Goal: Information Seeking & Learning: Learn about a topic

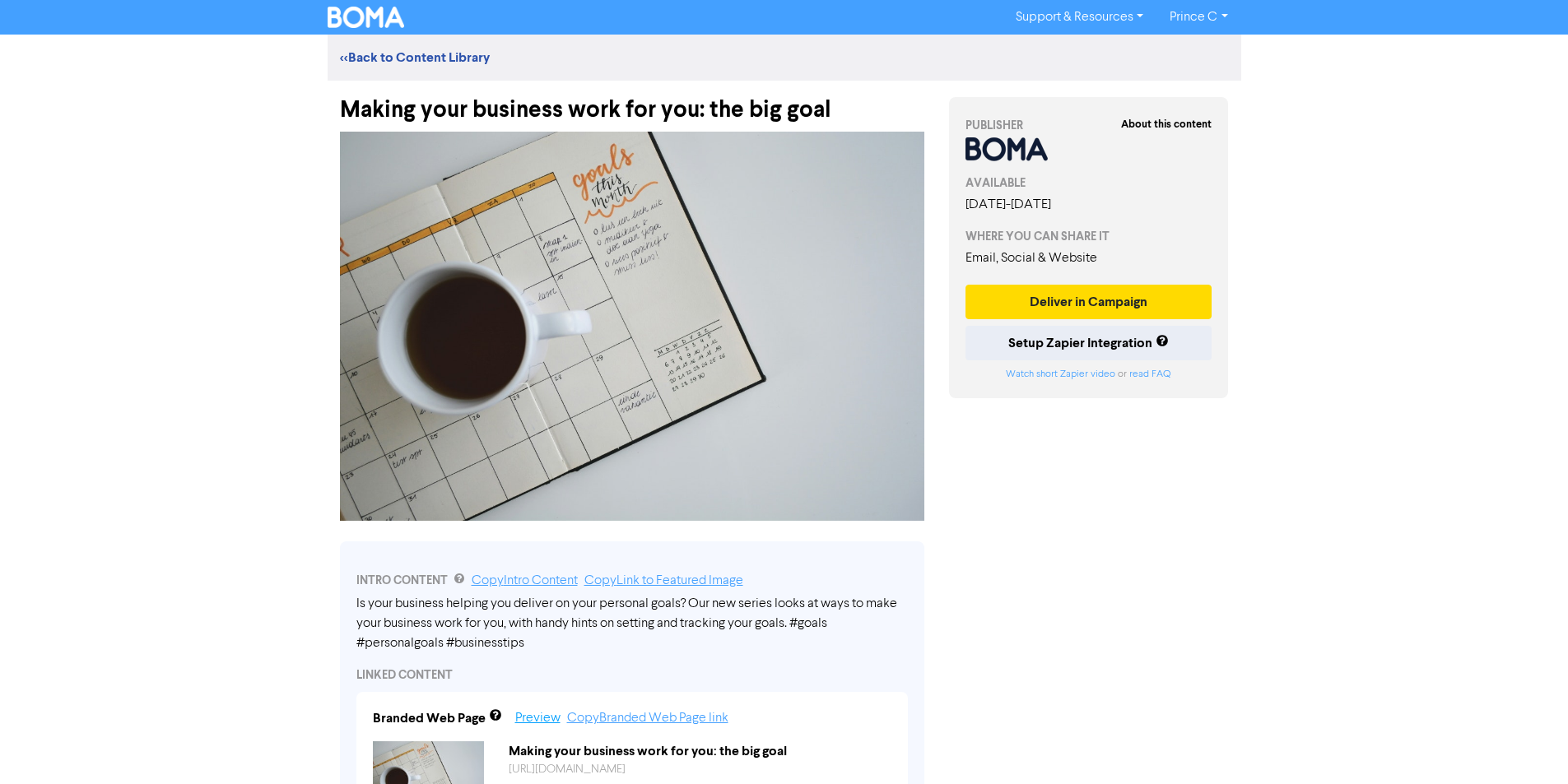
click at [516, 720] on link "Preview" at bounding box center [538, 718] width 46 height 13
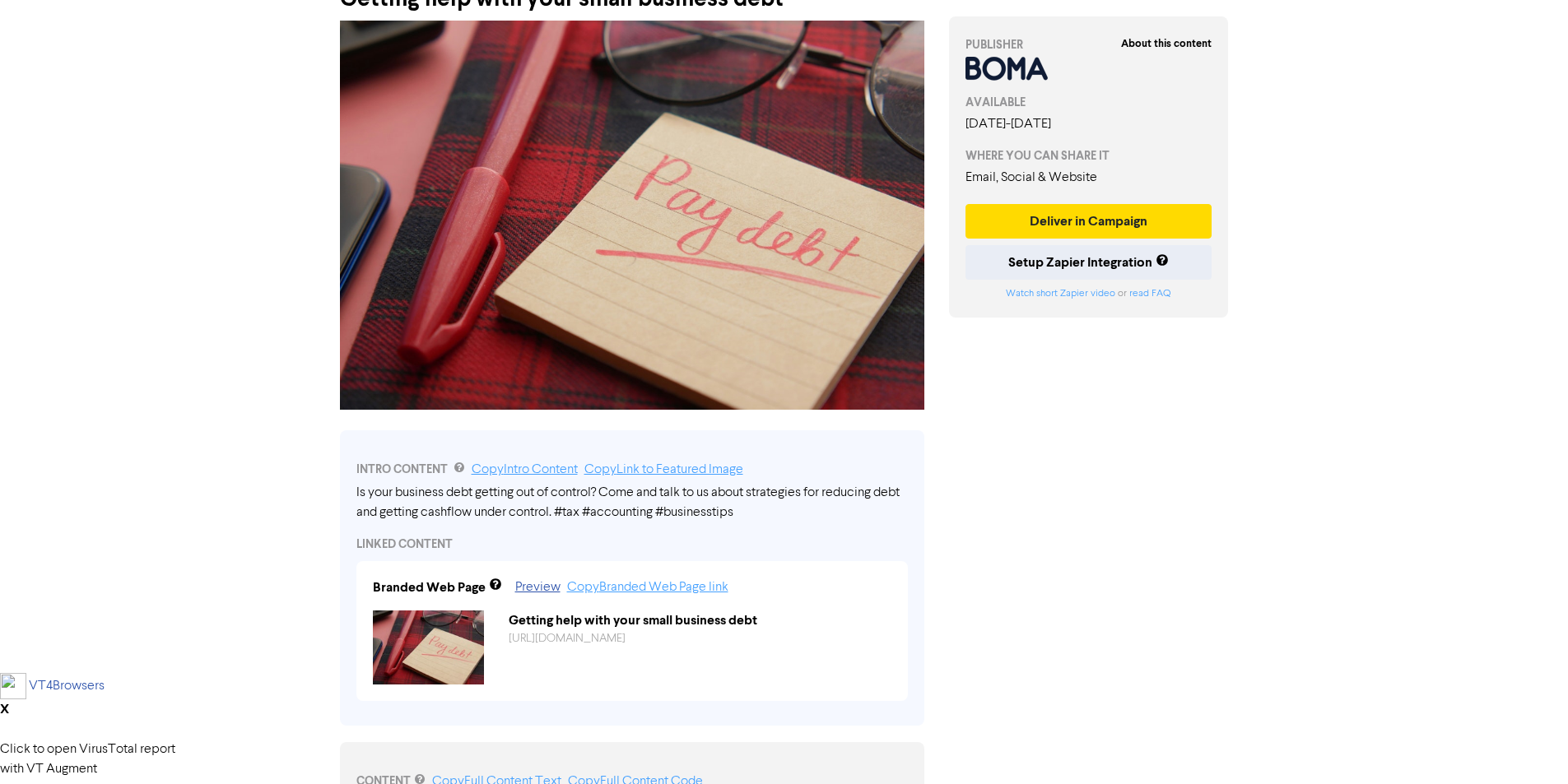
scroll to position [246, 0]
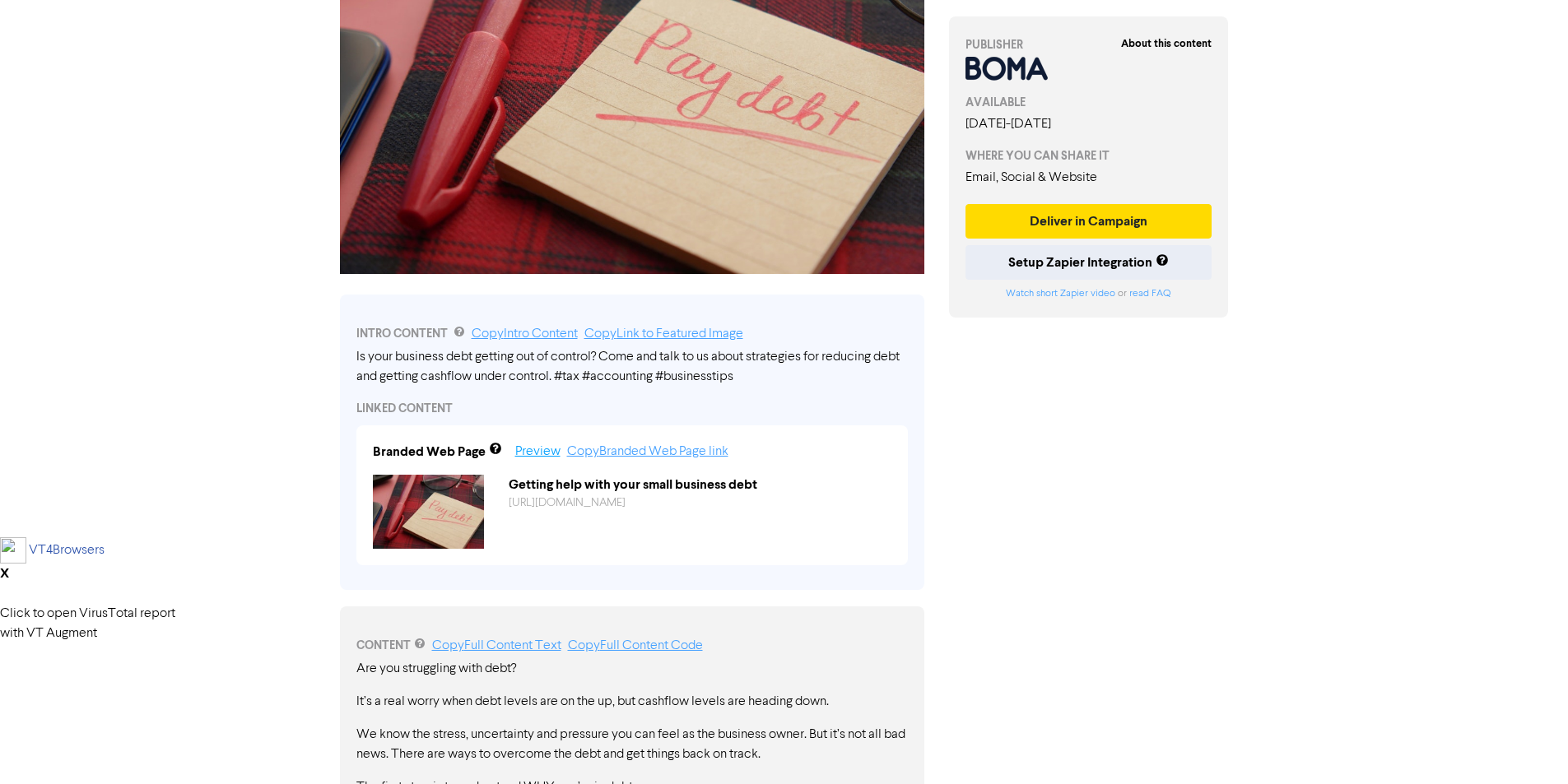
click at [531, 459] on link "Preview" at bounding box center [538, 451] width 46 height 13
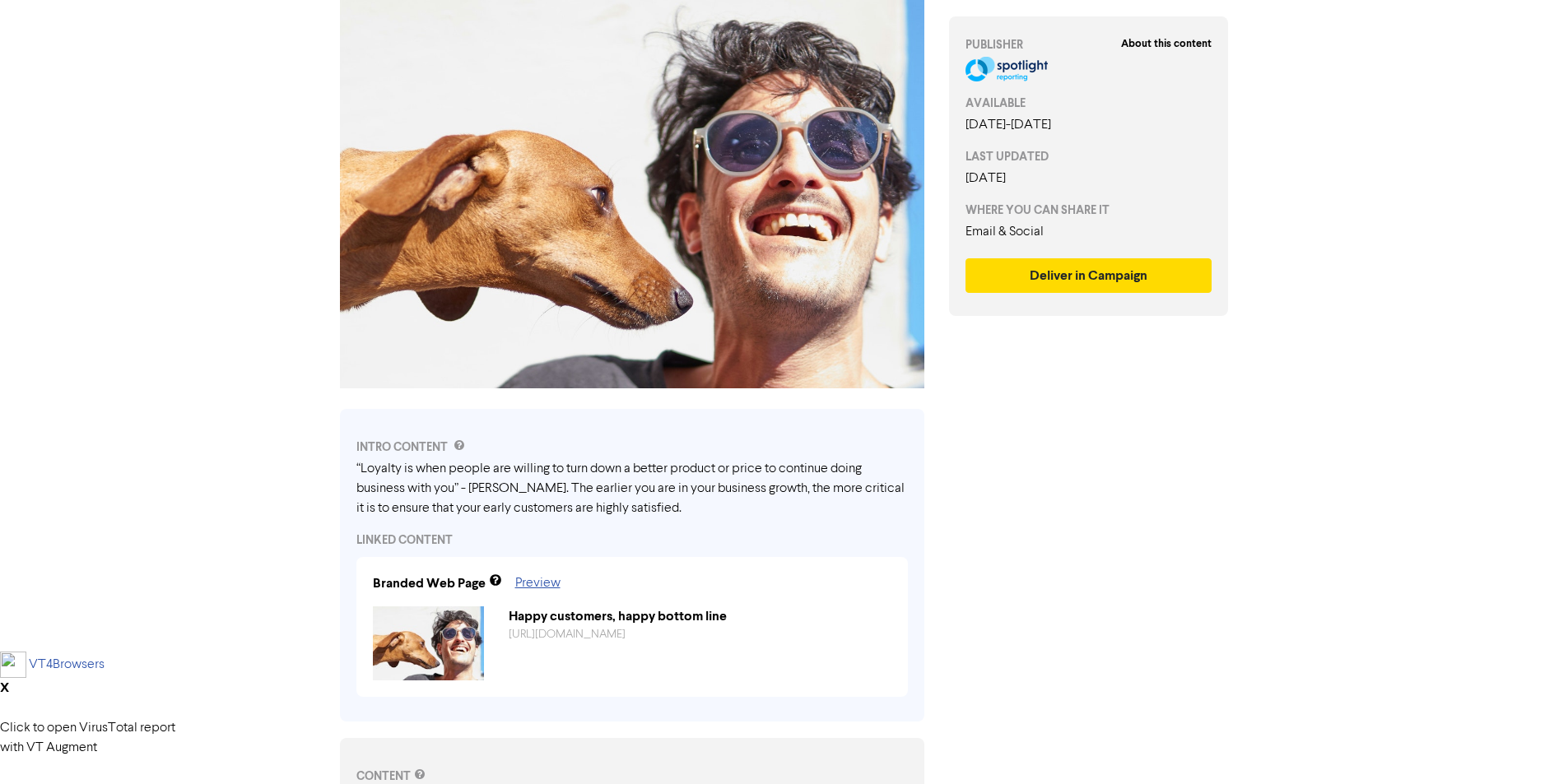
scroll to position [82, 0]
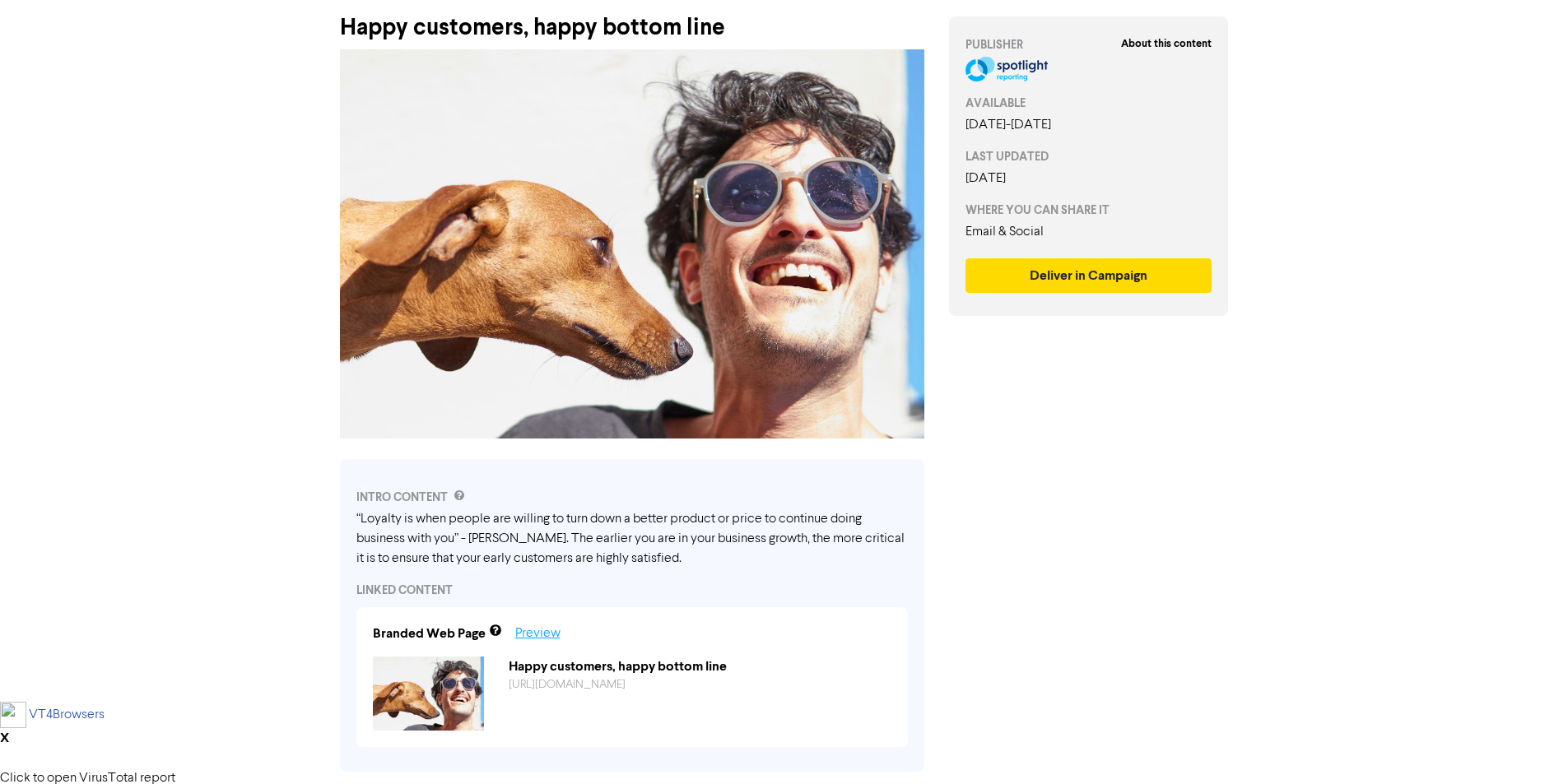
click at [541, 629] on link "Preview" at bounding box center [538, 633] width 46 height 13
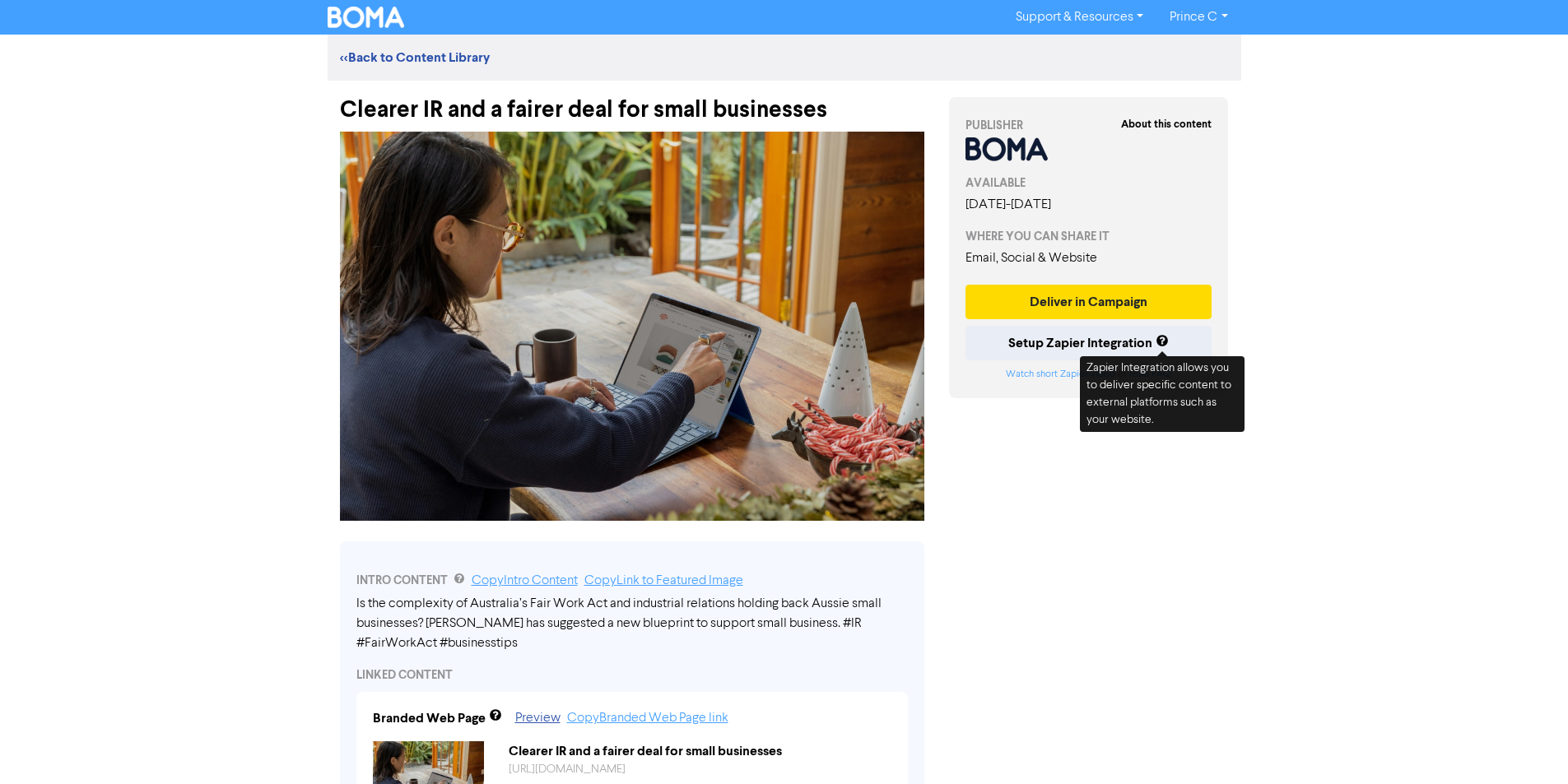
click at [1333, 322] on div "Support & Resources Video Tutorials FAQ & Guides Marketing Education Prince C L…" at bounding box center [784, 392] width 1568 height 784
click at [1336, 321] on div "Support & Resources Video Tutorials FAQ & Guides Marketing Education Prince C L…" at bounding box center [784, 392] width 1568 height 784
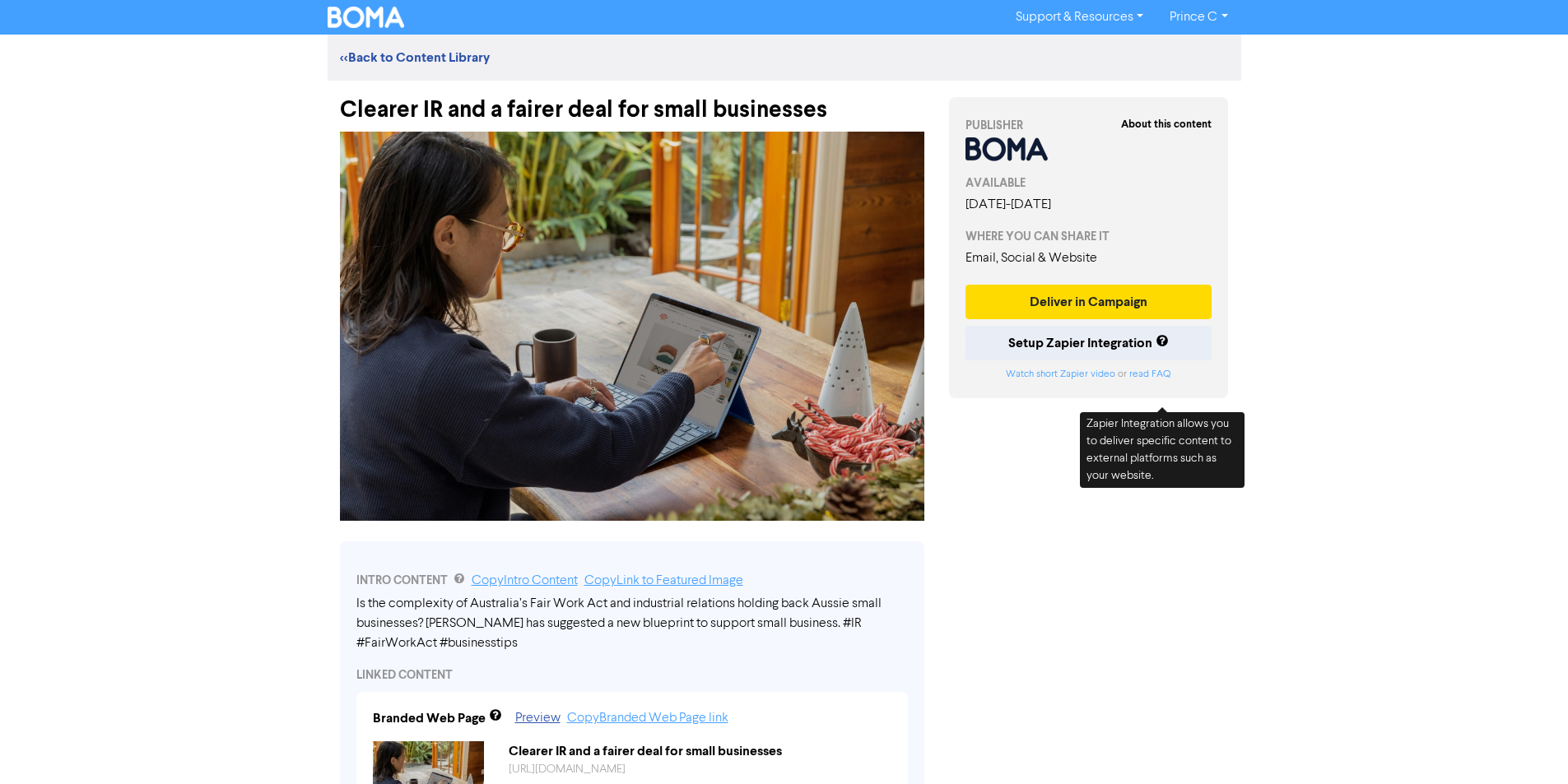
scroll to position [329, 0]
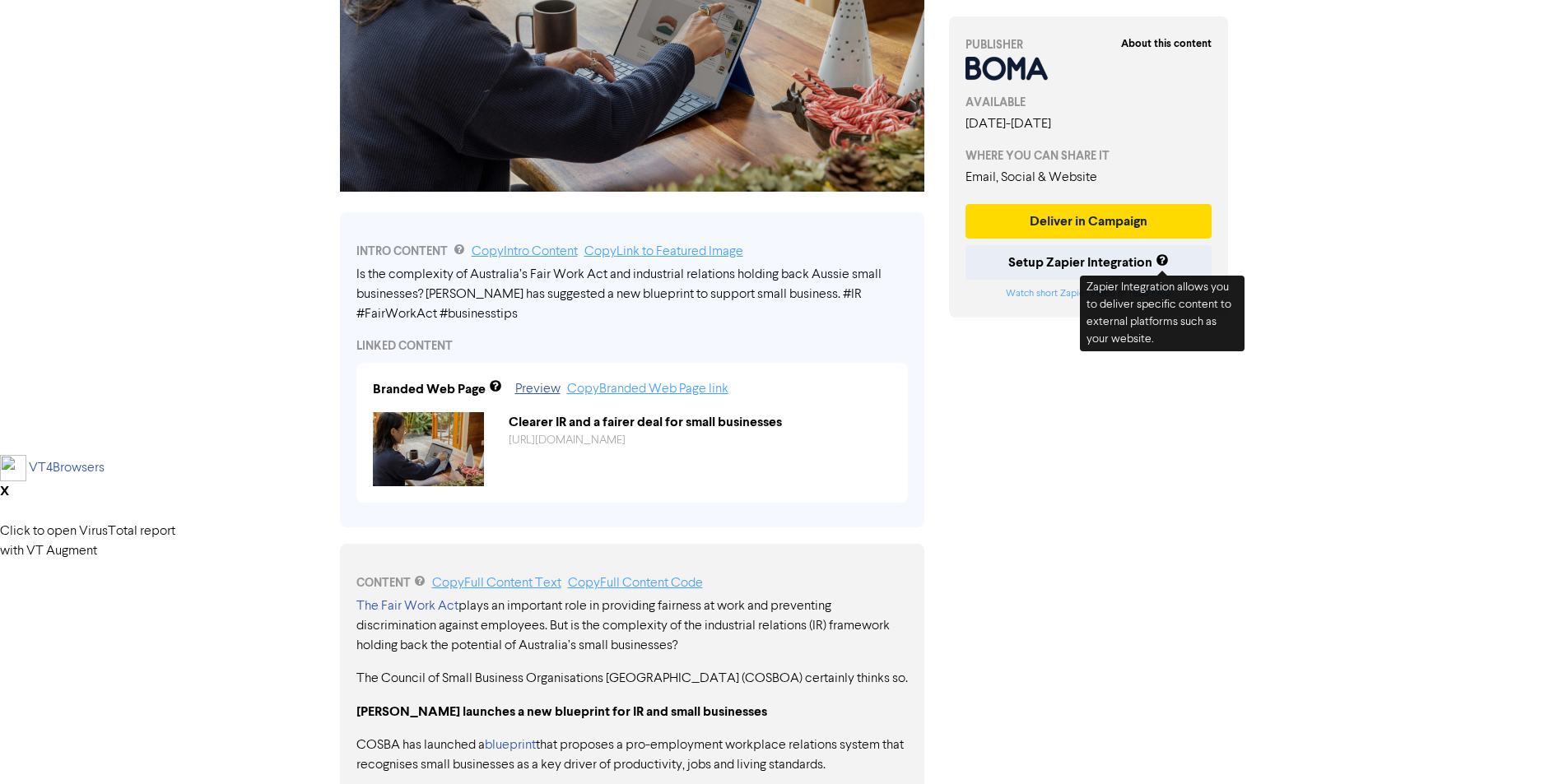
click at [1313, 324] on div "Support & Resources Video Tutorials FAQ & Guides Marketing Education Prince C L…" at bounding box center [784, 63] width 1568 height 784
click at [1319, 323] on div "Support & Resources Video Tutorials FAQ & Guides Marketing Education Prince C L…" at bounding box center [784, 63] width 1568 height 784
click at [1320, 322] on div "Support & Resources Video Tutorials FAQ & Guides Marketing Education Prince C L…" at bounding box center [784, 63] width 1568 height 784
click at [1321, 319] on div "Support & Resources Video Tutorials FAQ & Guides Marketing Education Prince C L…" at bounding box center [784, 63] width 1568 height 784
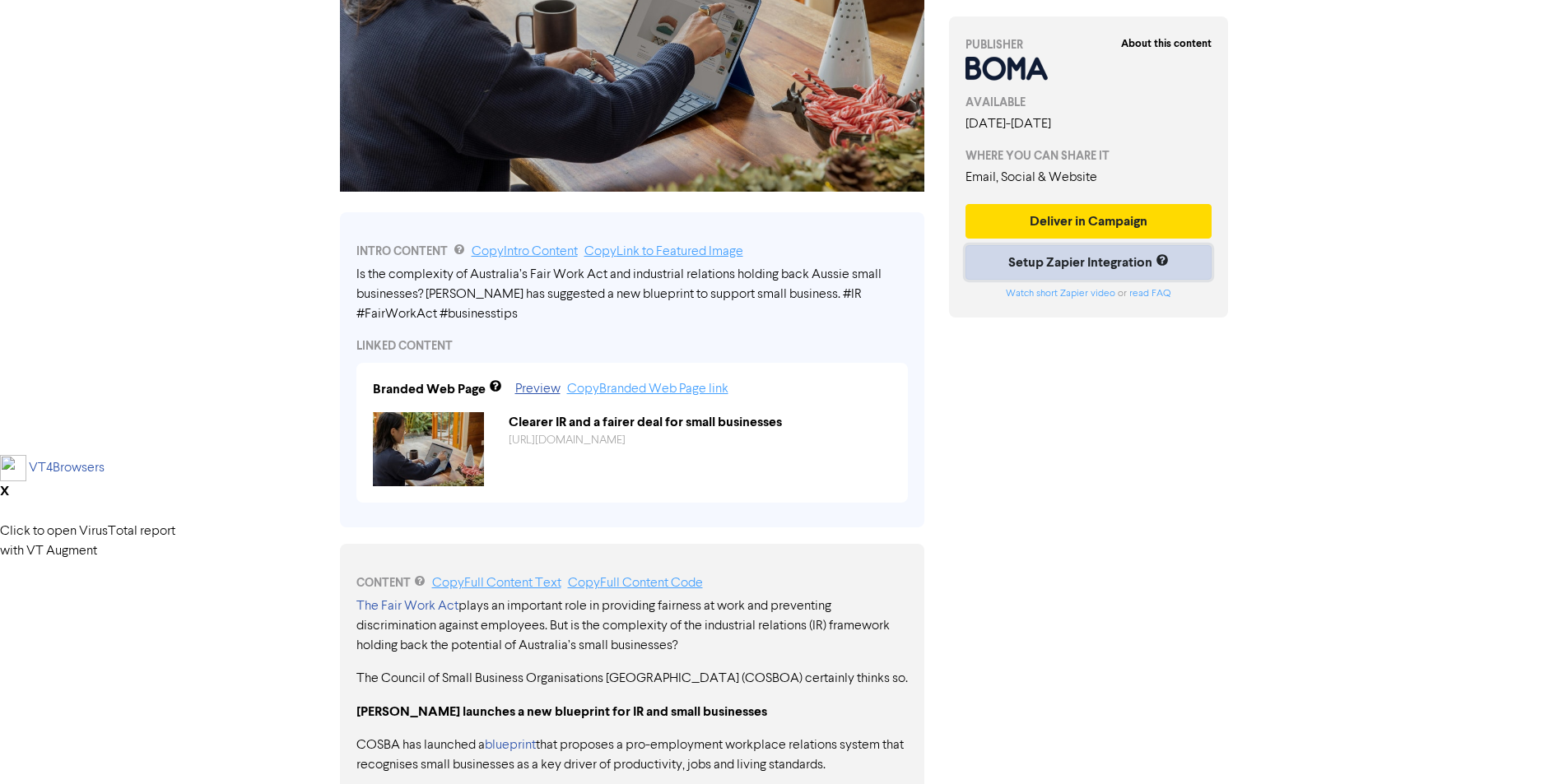
click at [1027, 253] on button "Setup Zapier Integration" at bounding box center [1089, 262] width 247 height 34
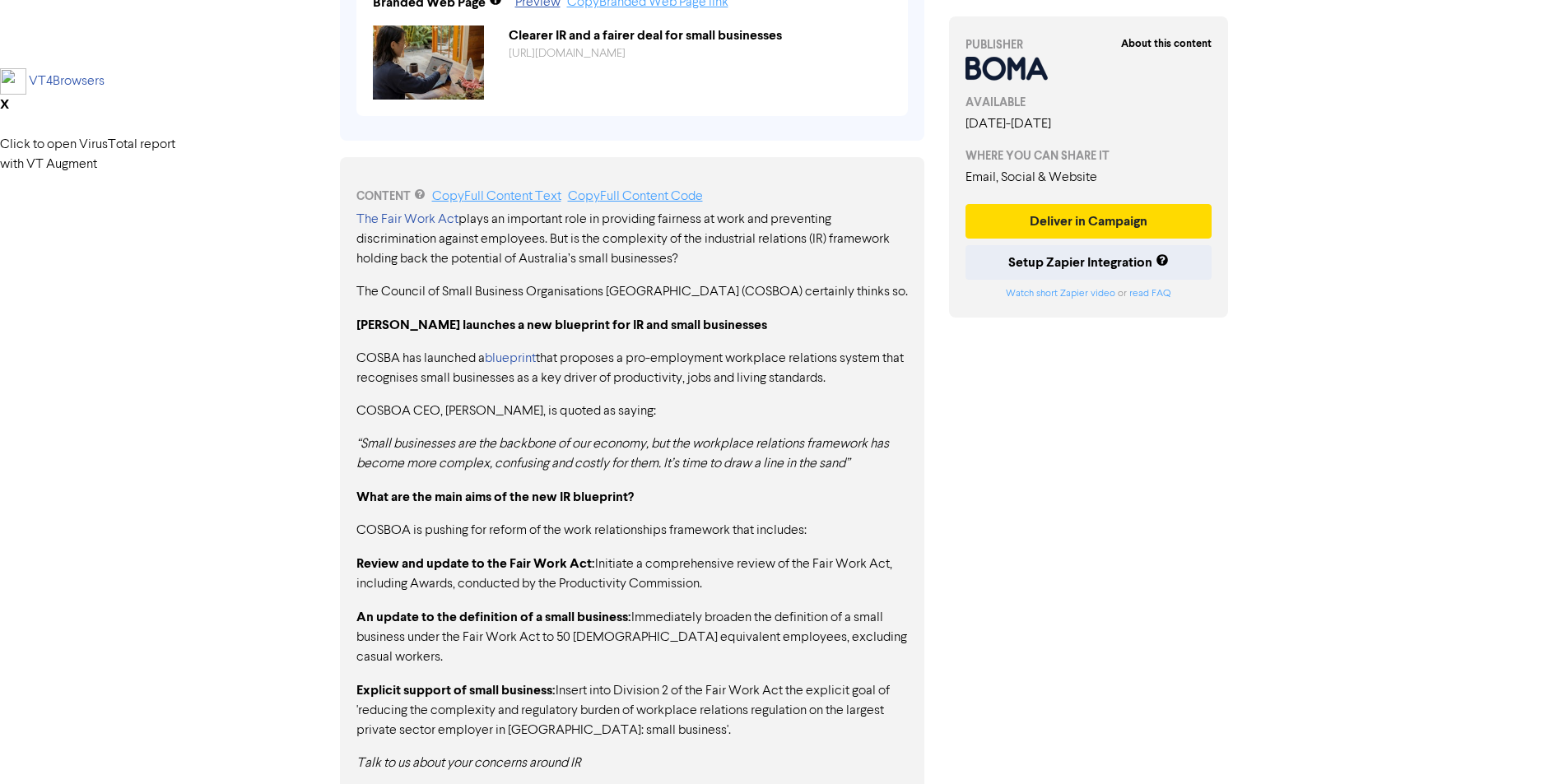
scroll to position [820, 0]
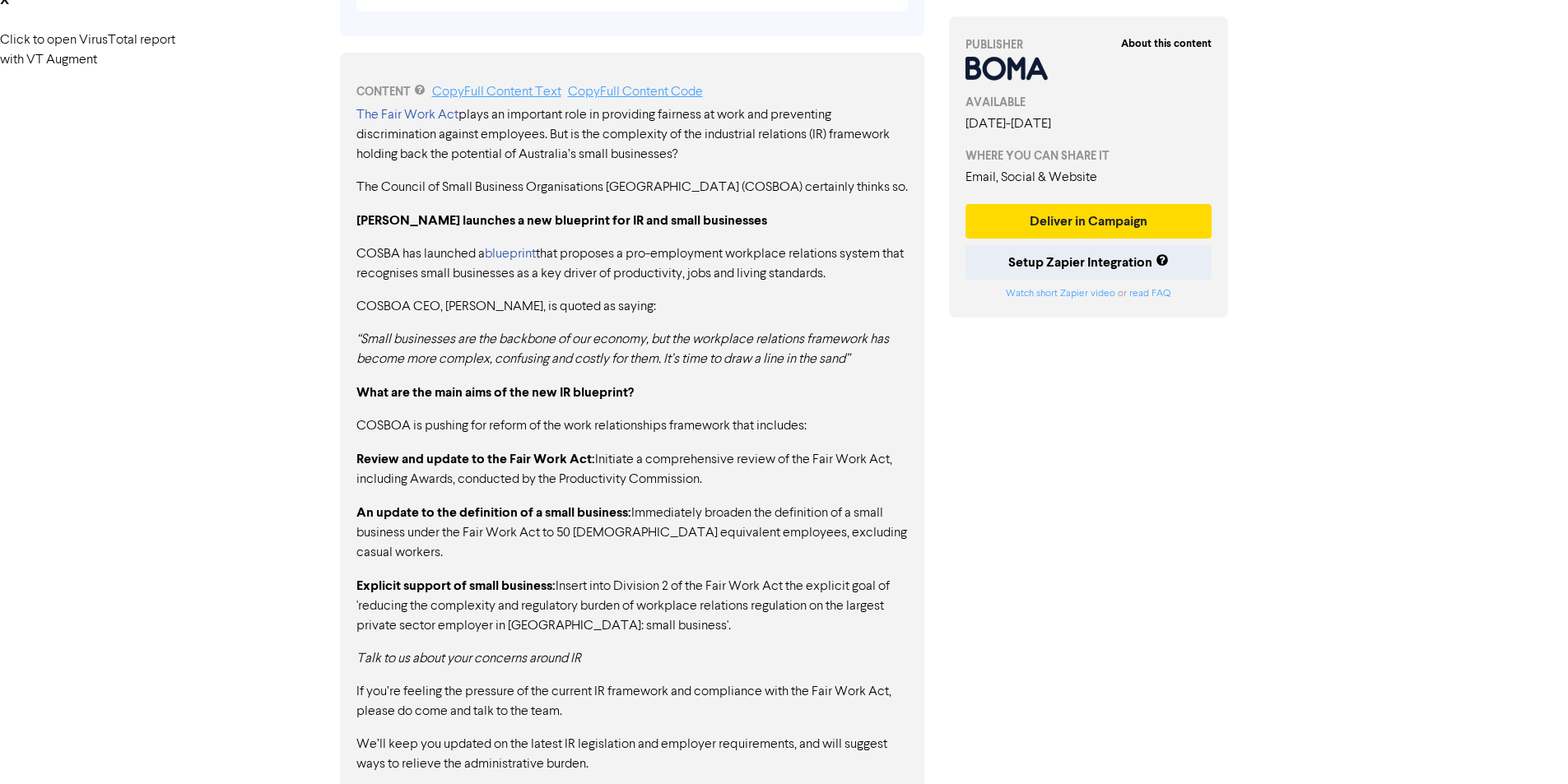
click at [1245, 536] on div "<< Back to Content Library Clearer IR and a fairer deal for small businesses IN…" at bounding box center [784, 9] width 938 height 1589
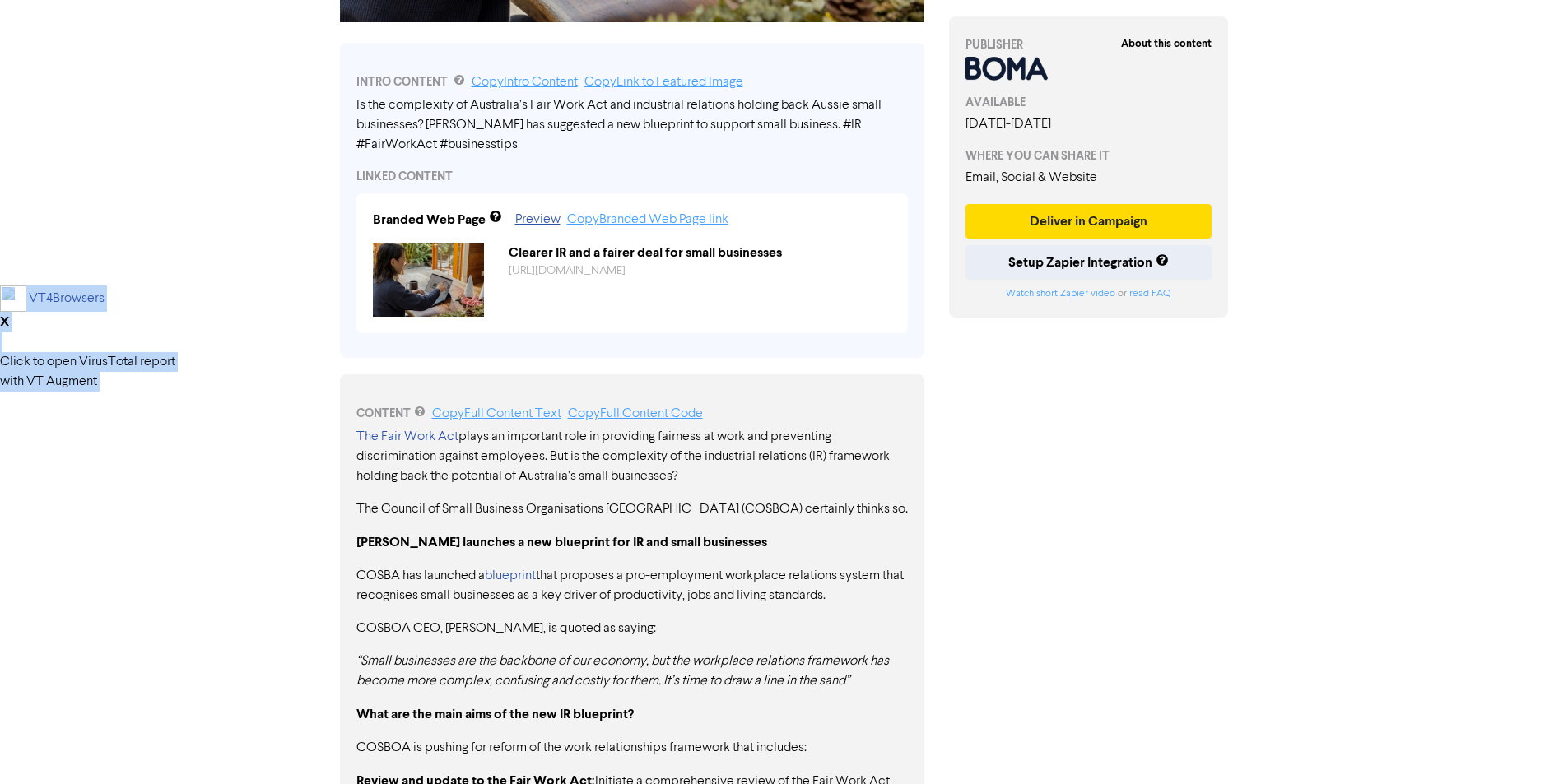
scroll to position [574, 0]
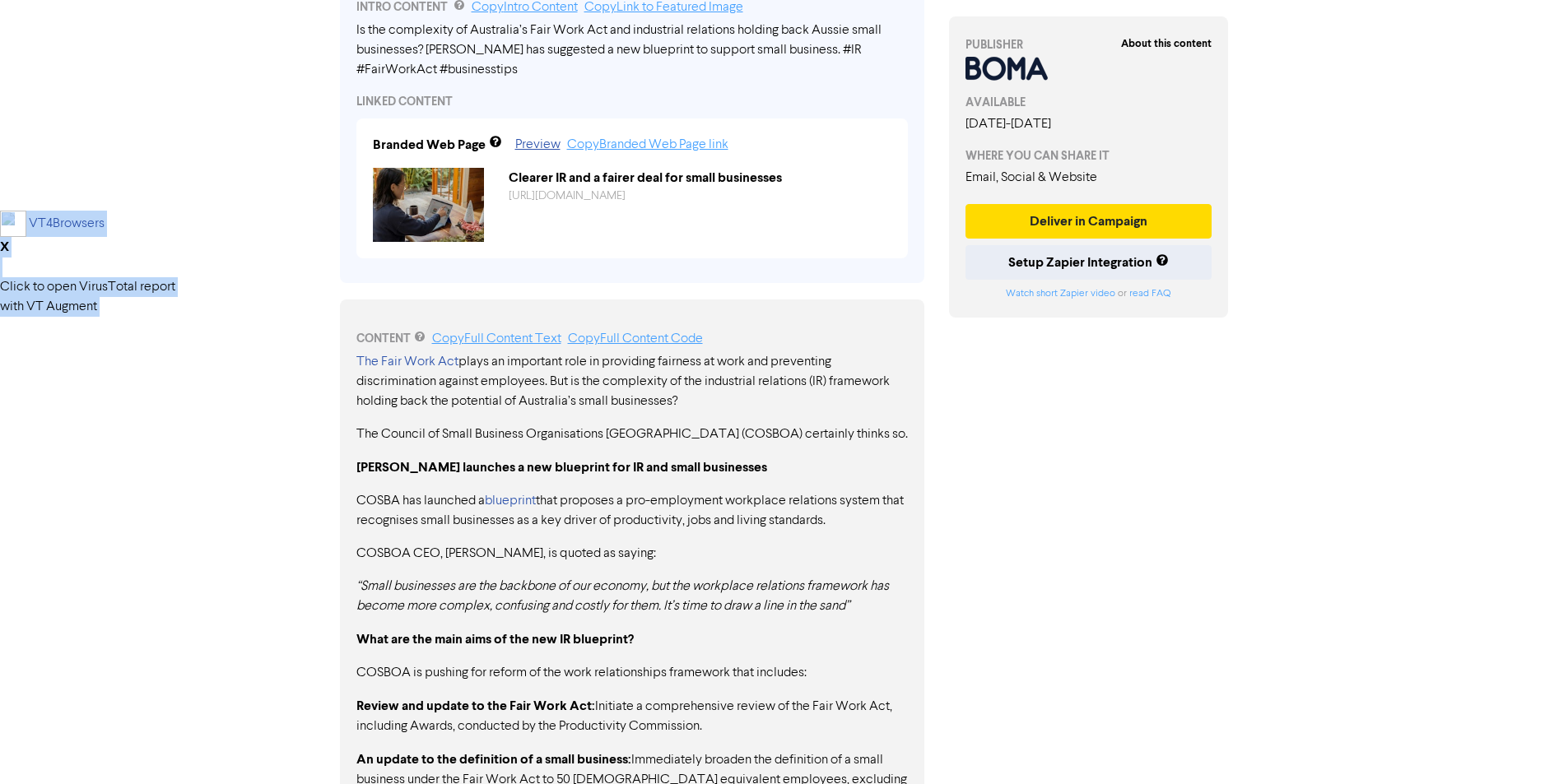
click at [1168, 394] on div "About this content PUBLISHER AVAILABLE January 28th, 2025 - December 12th, 2025…" at bounding box center [1089, 278] width 304 height 1543
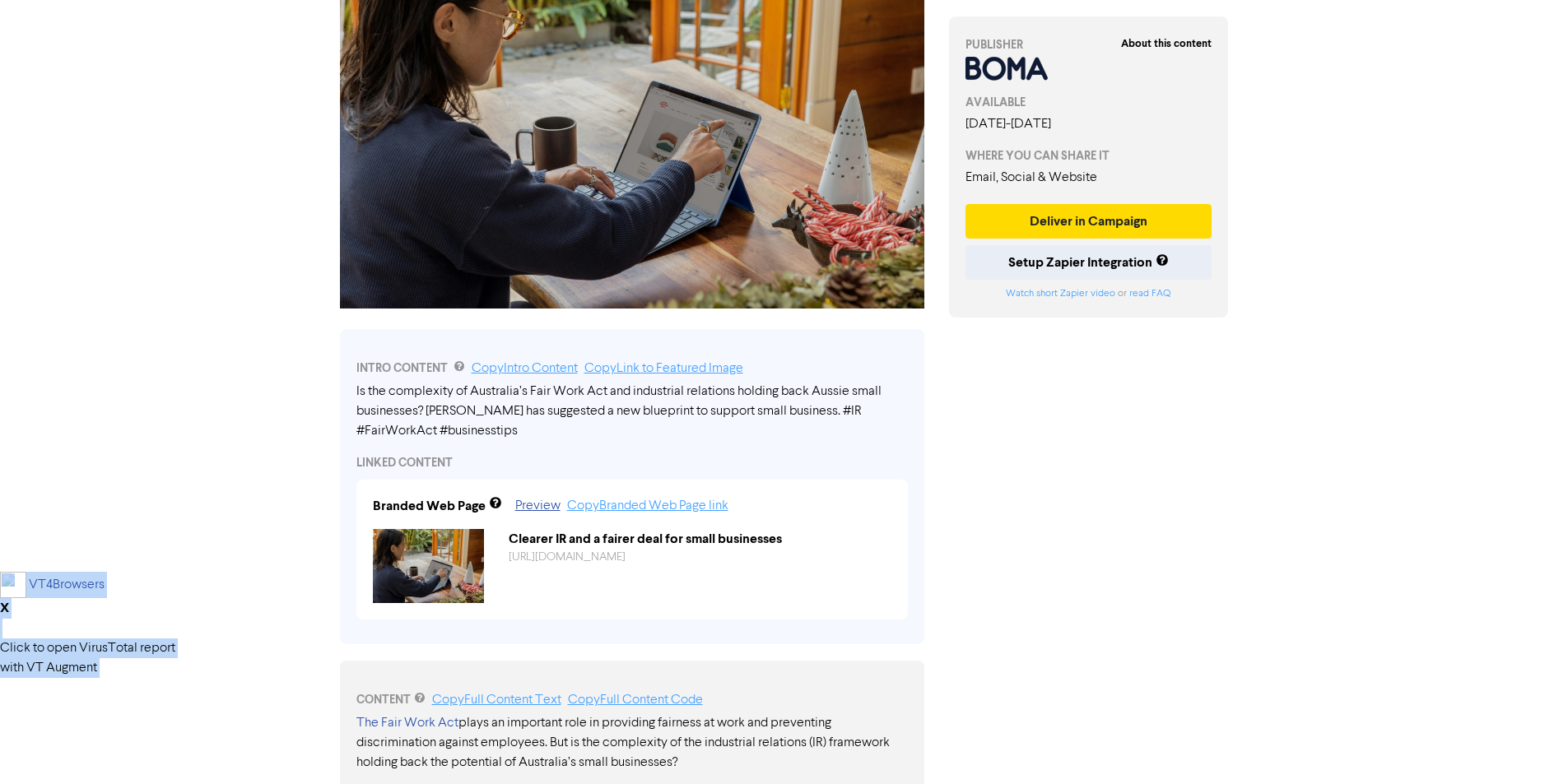
scroll to position [409, 0]
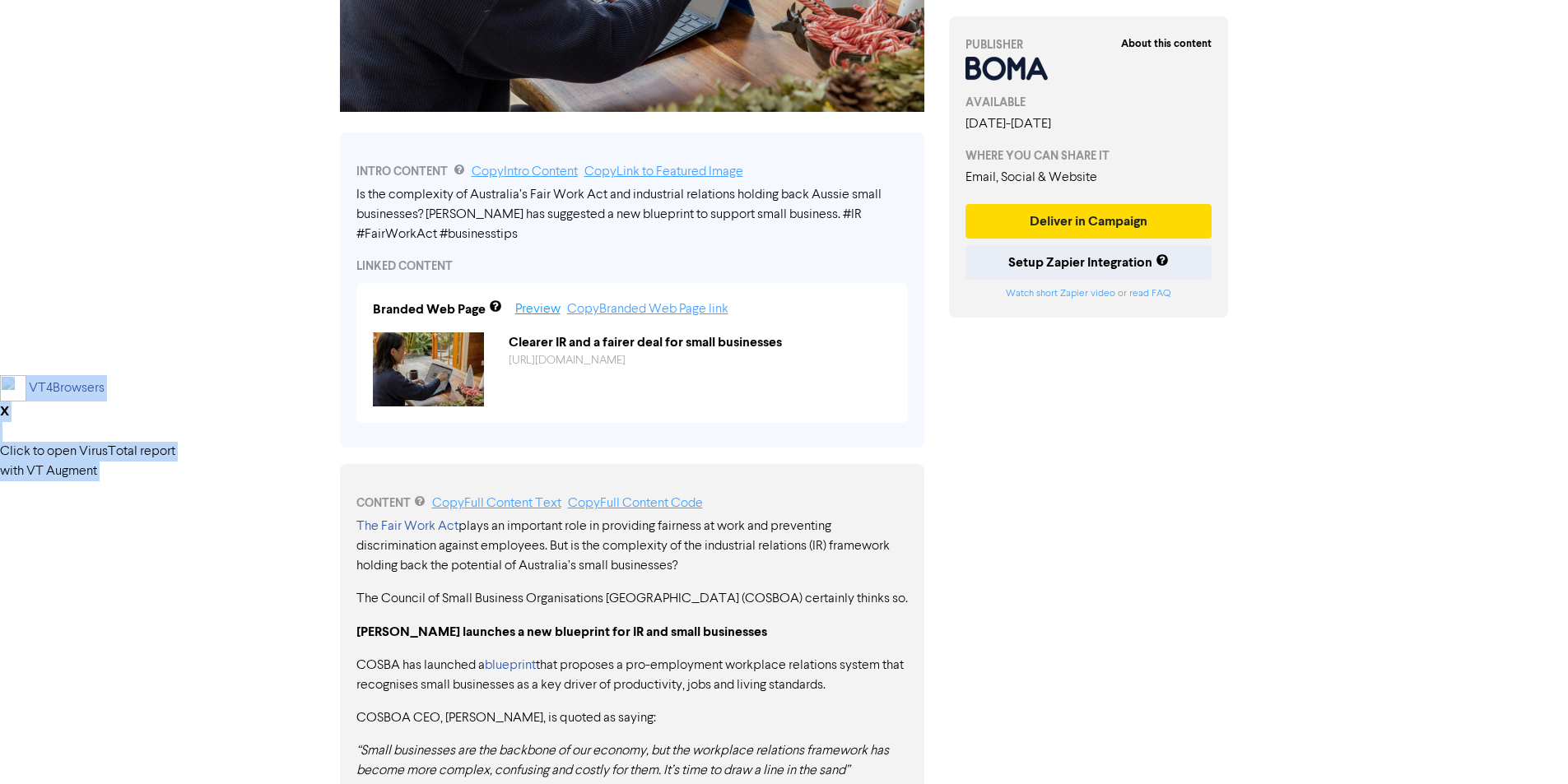
click at [552, 316] on link "Preview" at bounding box center [538, 309] width 46 height 13
